Goal: Task Accomplishment & Management: Use online tool/utility

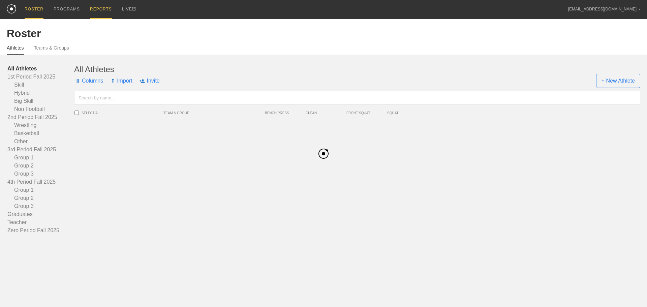
click at [105, 6] on div "REPORTS" at bounding box center [101, 9] width 22 height 19
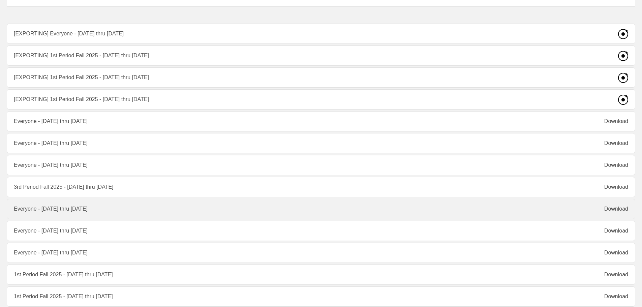
scroll to position [34, 0]
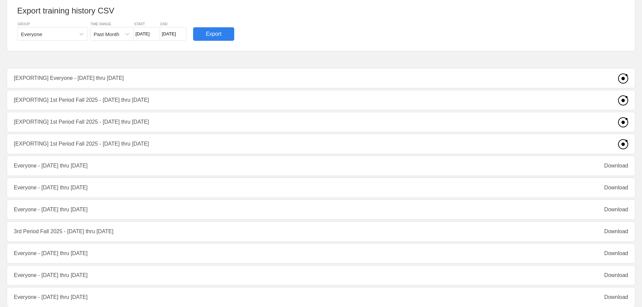
click at [513, 106] on div "Export training history CSV GROUP Everyone TIME RANGE Past Month START 7/24/25 …" at bounding box center [321, 267] width 629 height 563
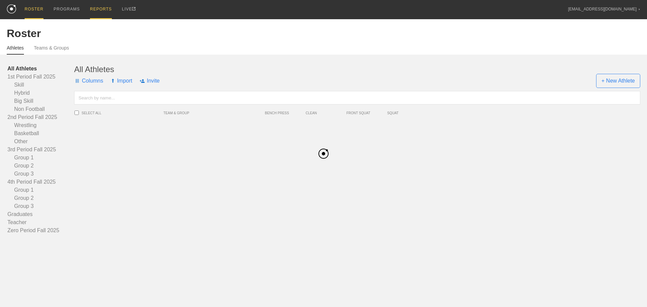
click at [125, 6] on div "LIVE" at bounding box center [128, 9] width 13 height 18
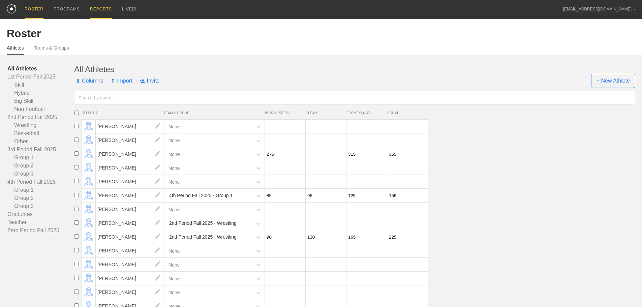
click at [98, 7] on div "REPORTS" at bounding box center [101, 9] width 22 height 19
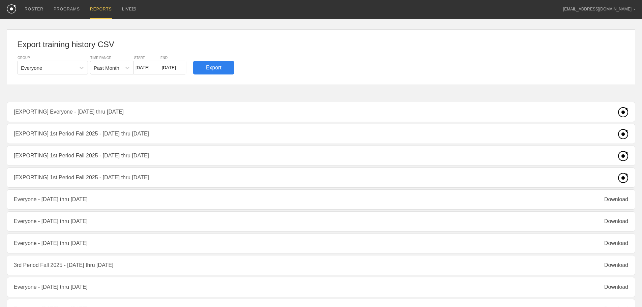
click at [462, 63] on div "GROUP Everyone TIME RANGE Past Month START [DATE] END [DATE] Export" at bounding box center [321, 65] width 608 height 19
click at [29, 7] on div "ROSTER" at bounding box center [34, 9] width 19 height 19
click at [105, 8] on div "REPORTS" at bounding box center [101, 9] width 22 height 19
